Goal: Entertainment & Leisure: Consume media (video, audio)

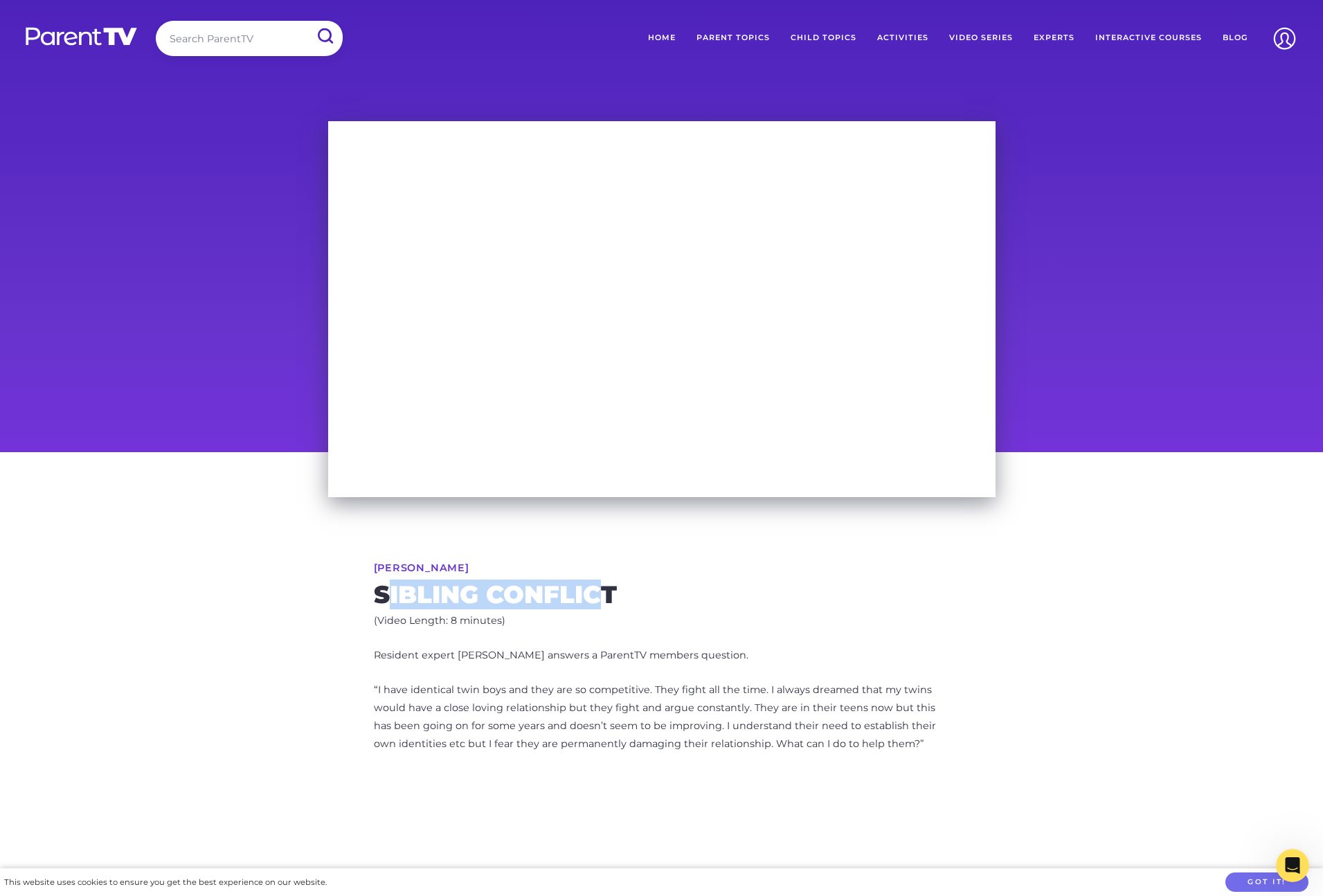
drag, startPoint x: 387, startPoint y: 592, endPoint x: 605, endPoint y: 593, distance: 218.0
click at [605, 593] on h2 "Sibling Conflict" at bounding box center [662, 594] width 576 height 22
click at [606, 634] on div "[PERSON_NAME] Sibling Conflict (Video Length: 8 minutes) Resident expert [PERSO…" at bounding box center [662, 663] width 709 height 423
drag, startPoint x: 581, startPoint y: 591, endPoint x: 388, endPoint y: 598, distance: 193.1
click at [388, 598] on h2 "Sibling Conflict" at bounding box center [662, 594] width 576 height 22
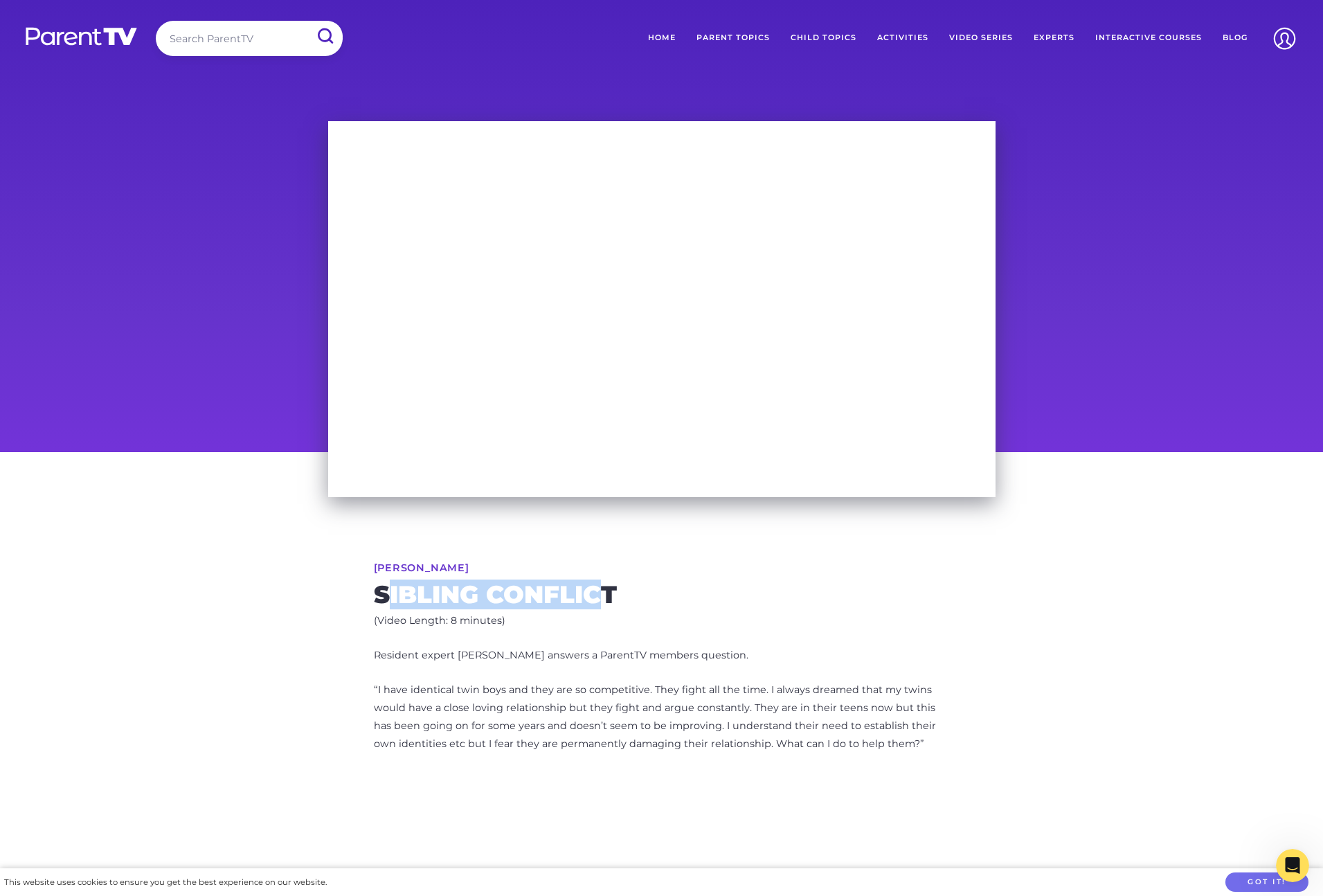
click at [389, 592] on h2 "Sibling Conflict" at bounding box center [662, 594] width 576 height 22
drag, startPoint x: 388, startPoint y: 591, endPoint x: 600, endPoint y: 591, distance: 212.0
click at [600, 591] on h2 "Sibling Conflict" at bounding box center [662, 594] width 576 height 22
click at [594, 605] on h2 "Sibling Conflict" at bounding box center [662, 594] width 576 height 22
drag, startPoint x: 602, startPoint y: 592, endPoint x: 387, endPoint y: 593, distance: 215.0
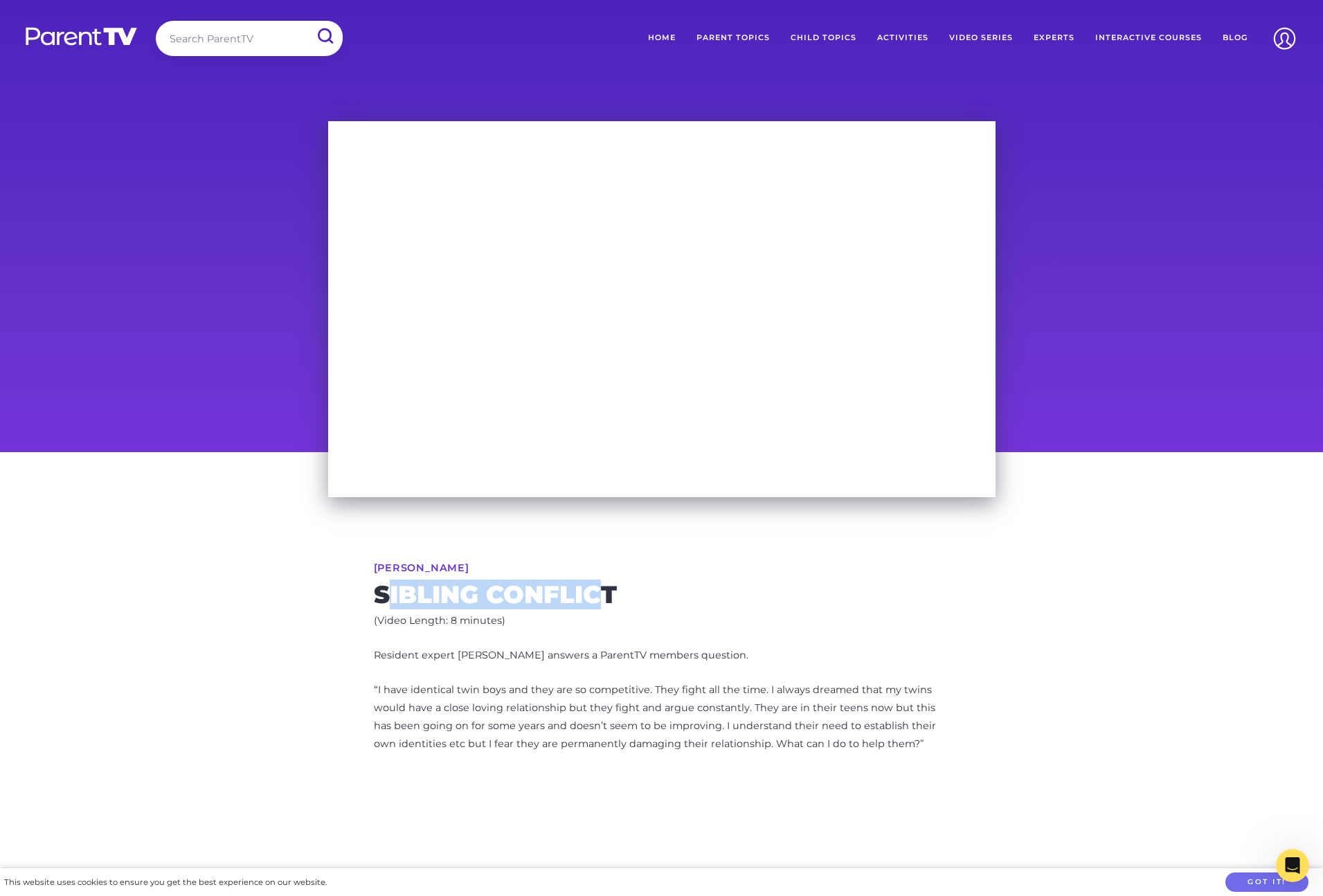
click at [387, 593] on h2 "Sibling Conflict" at bounding box center [662, 594] width 576 height 22
click at [386, 602] on h2 "Sibling Conflict" at bounding box center [662, 594] width 576 height 22
drag, startPoint x: 387, startPoint y: 594, endPoint x: 604, endPoint y: 589, distance: 217.1
click at [604, 589] on h2 "Sibling Conflict" at bounding box center [662, 594] width 576 height 22
click at [599, 594] on h2 "Sibling Conflict" at bounding box center [662, 594] width 576 height 22
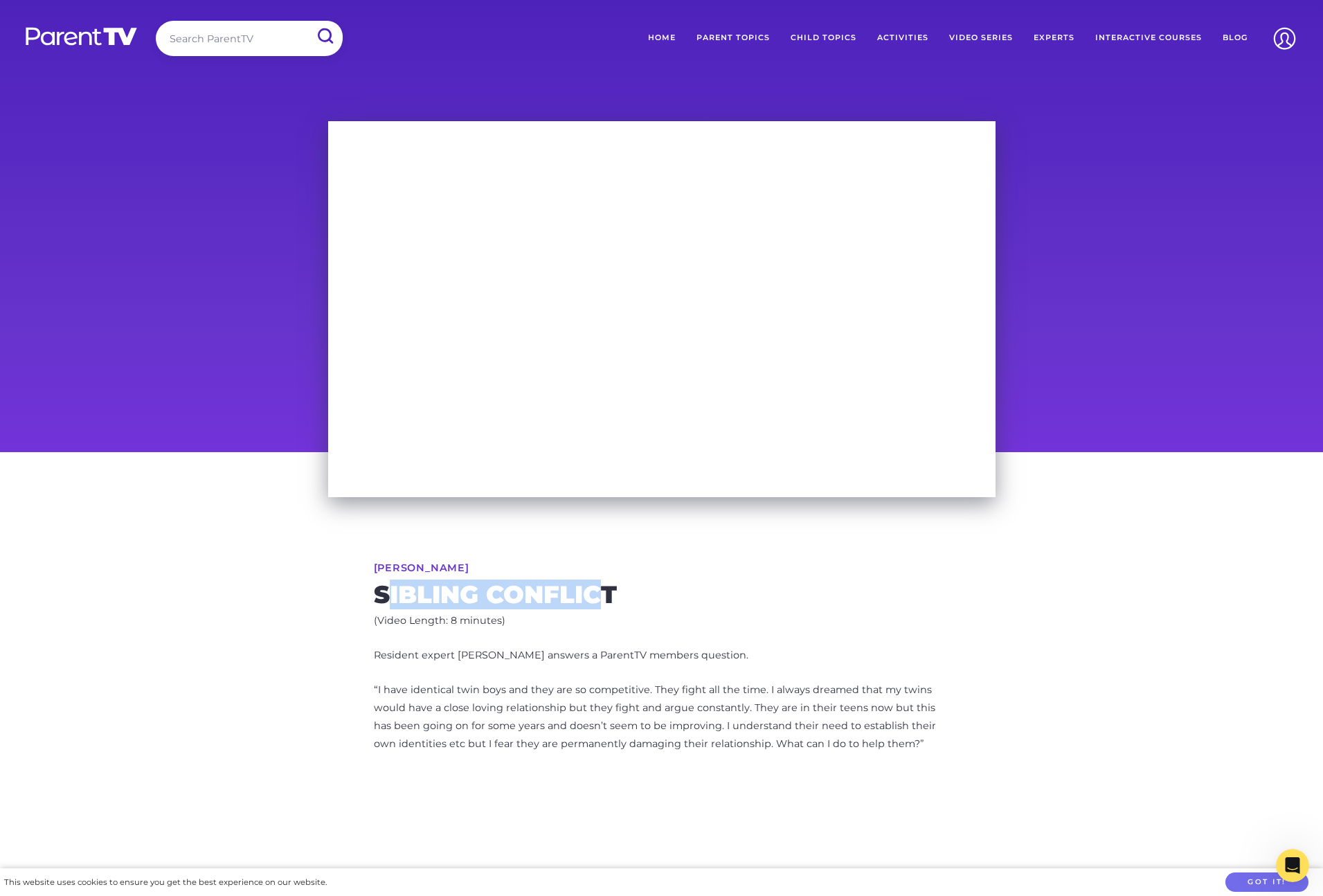
drag, startPoint x: 599, startPoint y: 591, endPoint x: 388, endPoint y: 592, distance: 211.0
click at [388, 592] on h2 "Sibling Conflict" at bounding box center [662, 594] width 576 height 22
click at [390, 603] on h2 "Sibling Conflict" at bounding box center [662, 594] width 576 height 22
drag, startPoint x: 390, startPoint y: 594, endPoint x: 596, endPoint y: 591, distance: 206.0
click at [596, 591] on h2 "Sibling Conflict" at bounding box center [662, 594] width 576 height 22
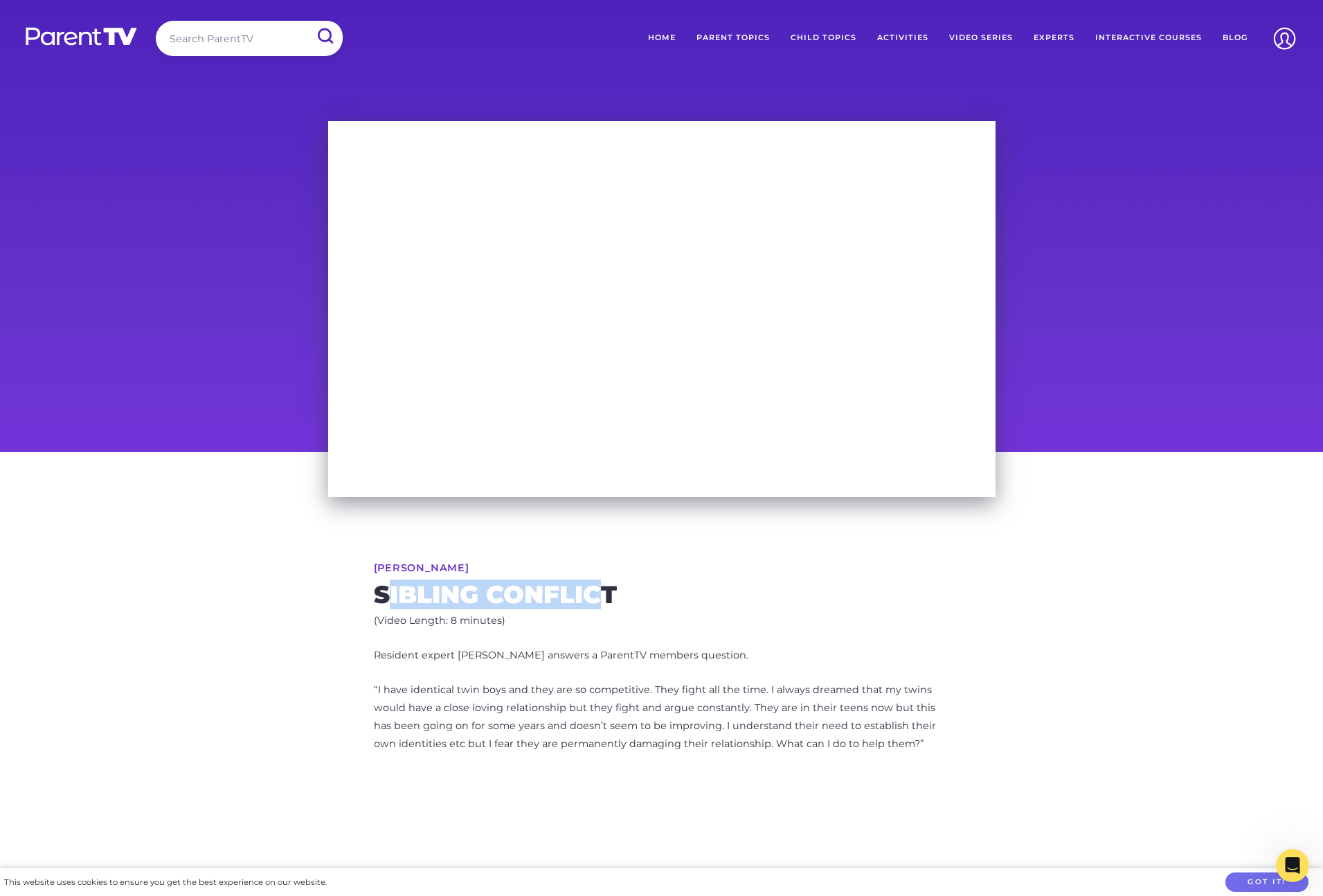
click at [596, 595] on h2 "Sibling Conflict" at bounding box center [662, 594] width 576 height 22
drag, startPoint x: 600, startPoint y: 594, endPoint x: 386, endPoint y: 589, distance: 214.1
click at [386, 589] on h2 "Sibling Conflict" at bounding box center [662, 594] width 576 height 22
click at [390, 592] on h2 "Sibling Conflict" at bounding box center [662, 594] width 576 height 22
